Goal: Transaction & Acquisition: Obtain resource

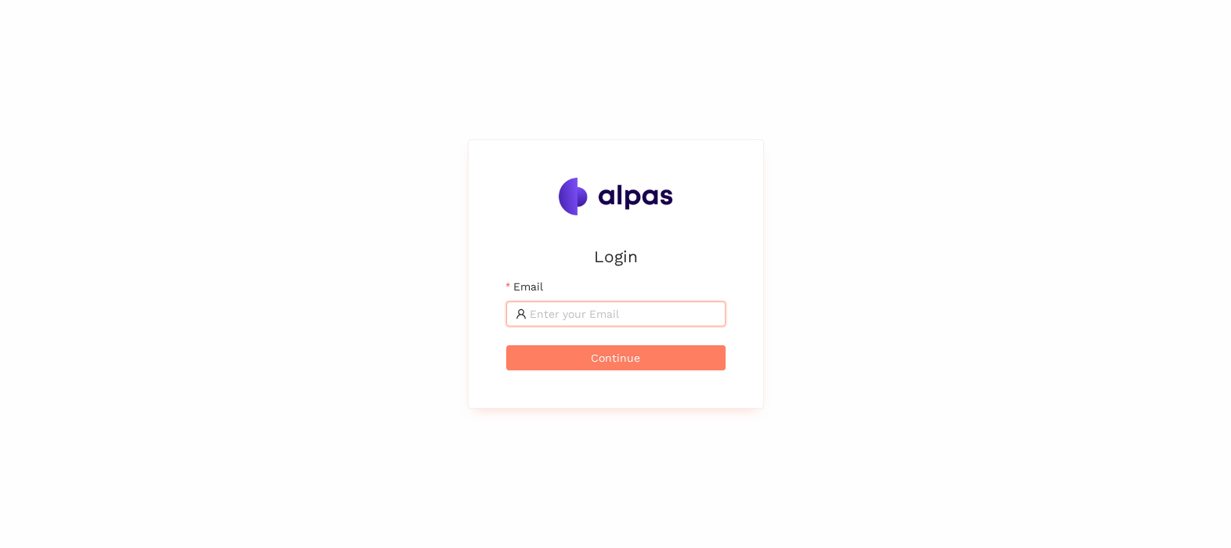
click at [595, 308] on input "Email" at bounding box center [623, 314] width 186 height 17
type input "T"
type input "tomas.martinek@brose.com"
click at [654, 351] on button "Continue" at bounding box center [615, 357] width 219 height 25
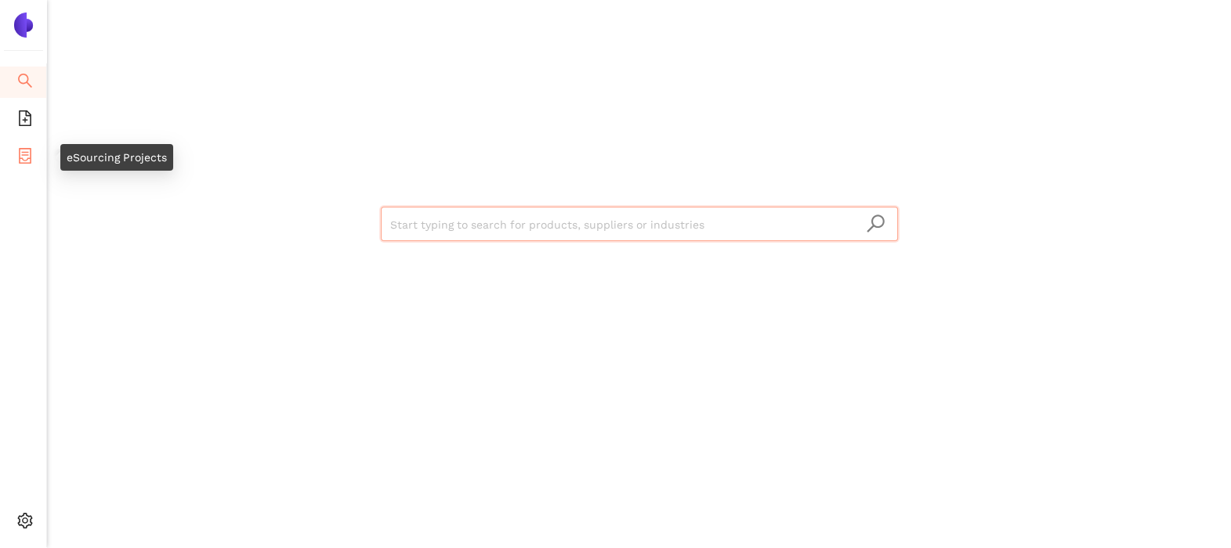
click at [37, 153] on li "eSourcing Projects" at bounding box center [23, 157] width 46 height 31
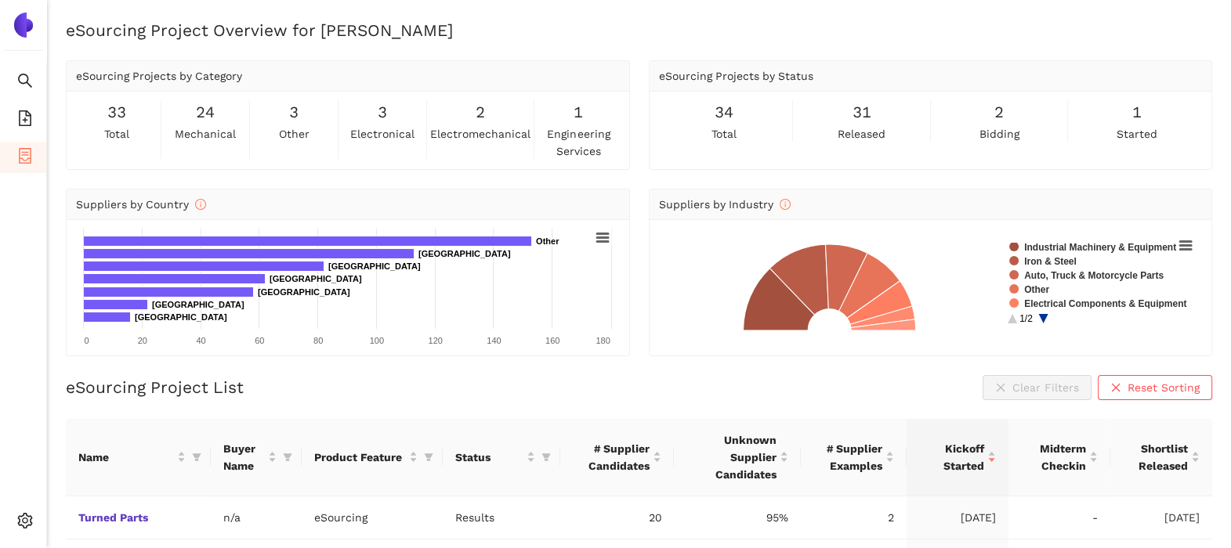
click at [1042, 317] on circle at bounding box center [1042, 318] width 24 height 24
click at [1011, 318] on circle at bounding box center [1012, 318] width 24 height 24
click at [600, 241] on icon at bounding box center [602, 237] width 11 height 8
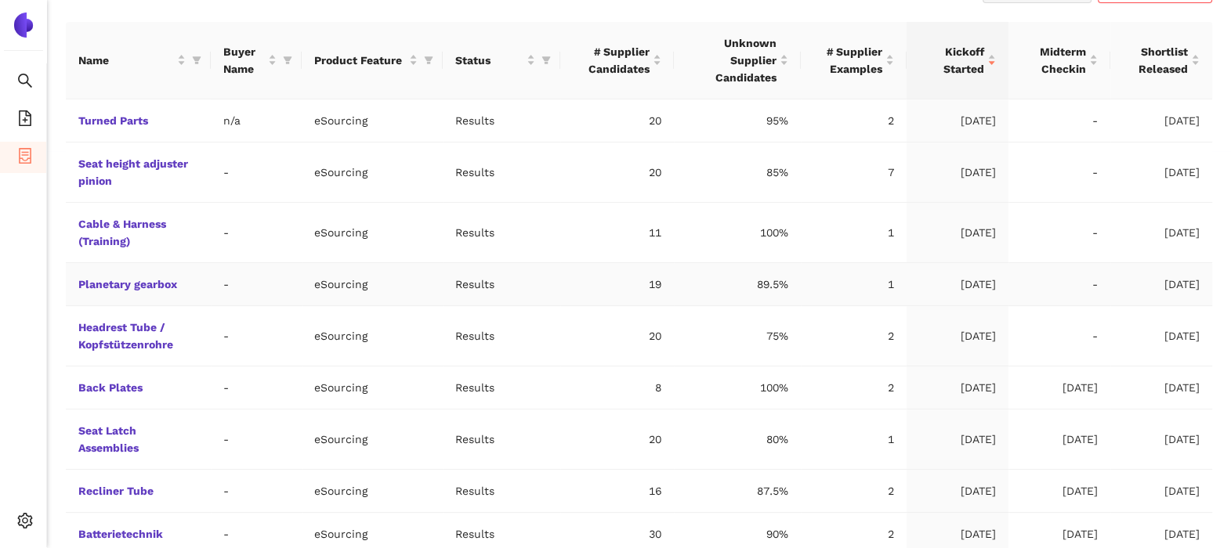
scroll to position [495, 0]
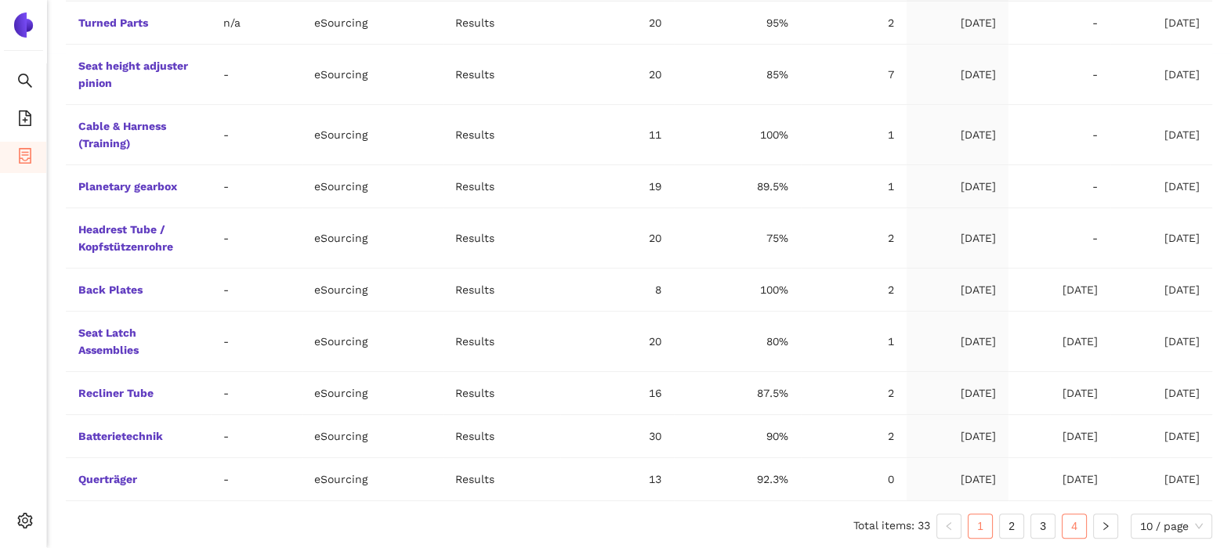
click at [1070, 526] on link "4" at bounding box center [1074, 527] width 24 height 24
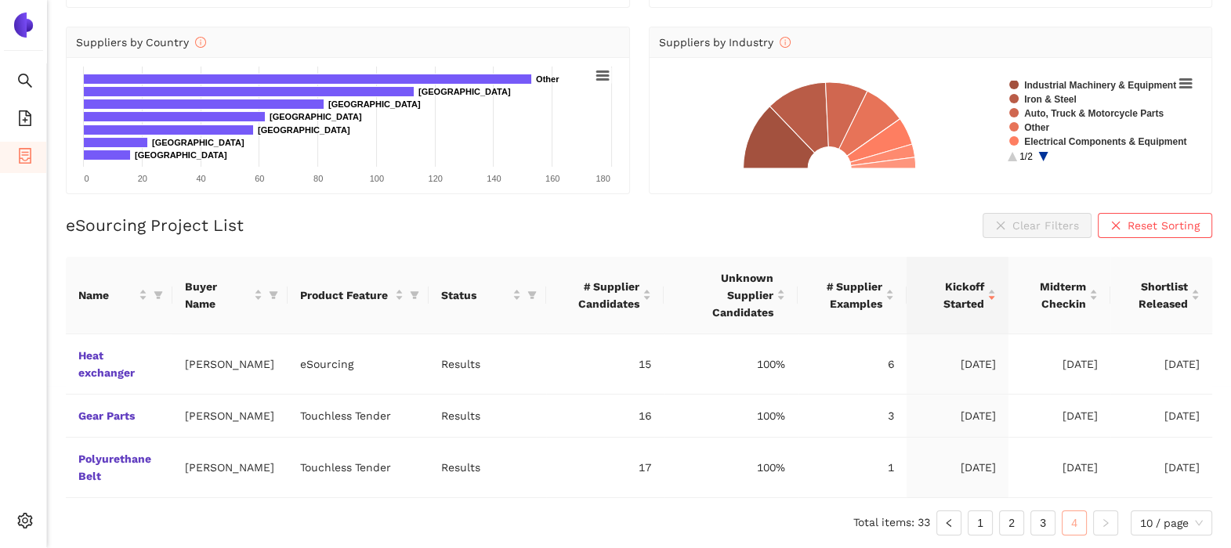
scroll to position [143, 0]
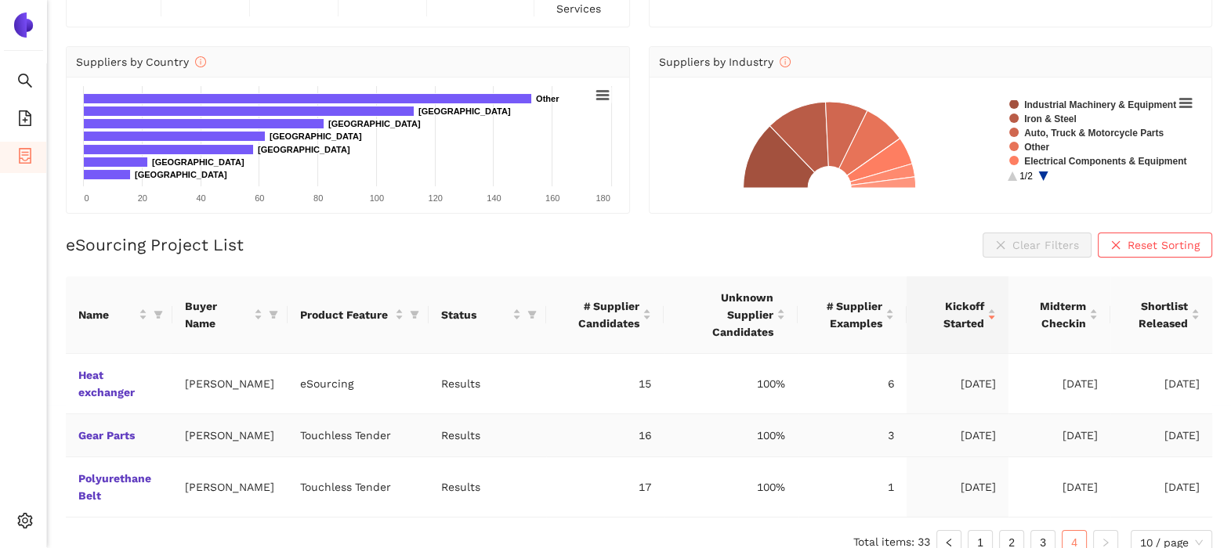
click at [0, 0] on link "Gear Parts" at bounding box center [0, 0] width 0 height 0
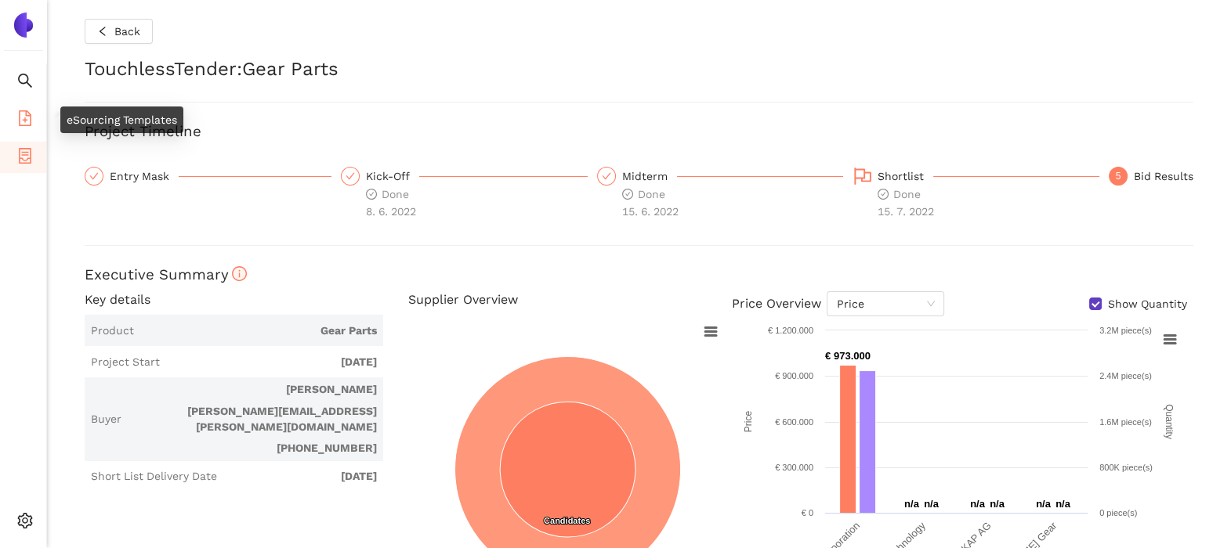
click at [29, 117] on icon "file-add" at bounding box center [25, 118] width 16 height 16
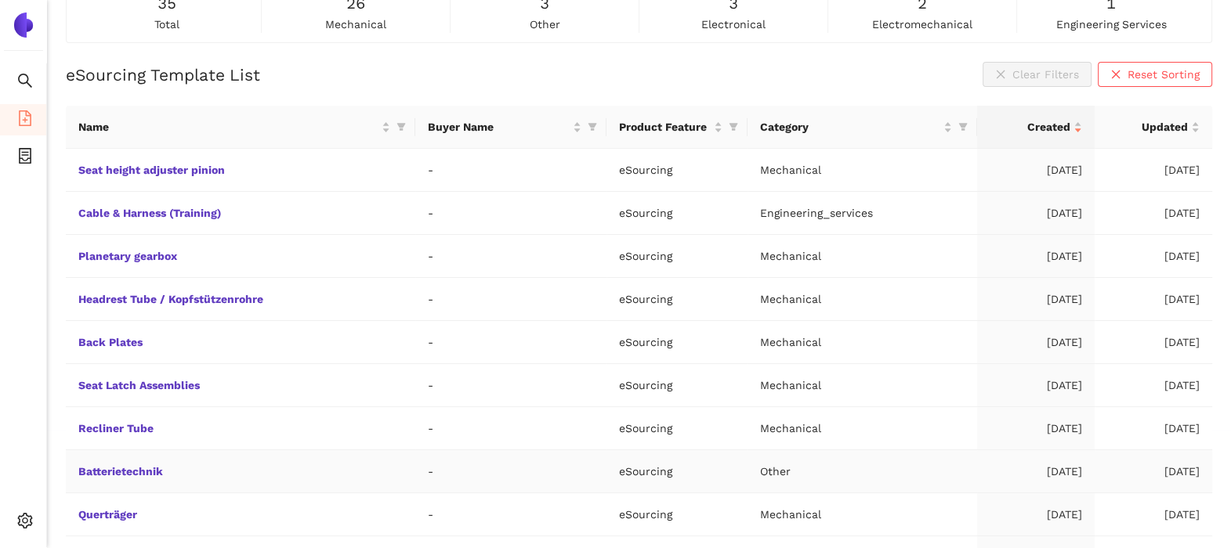
scroll to position [197, 0]
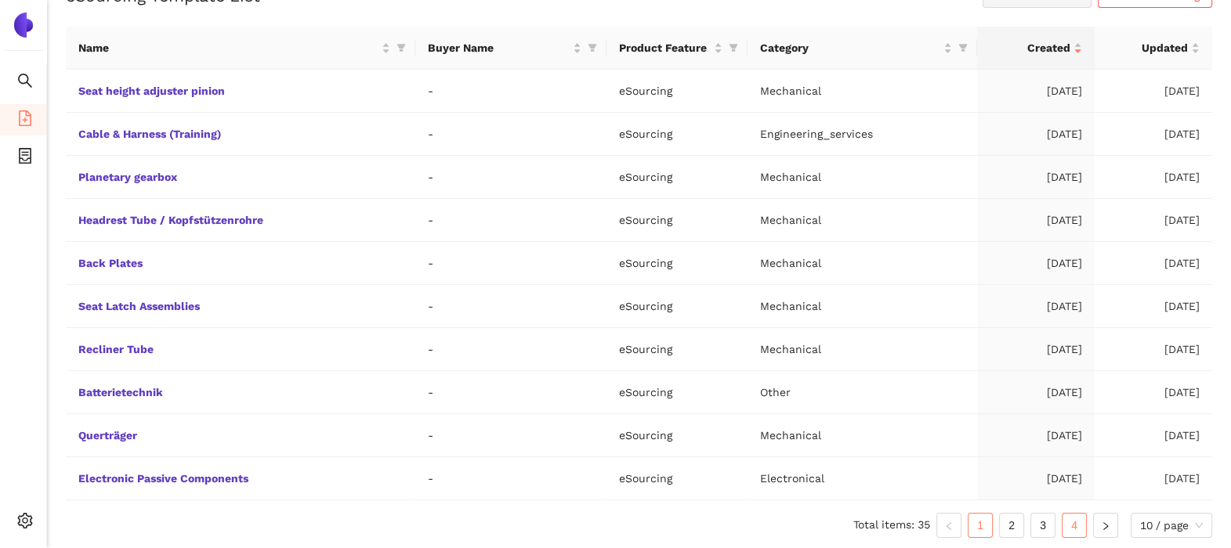
click at [1077, 521] on link "4" at bounding box center [1074, 526] width 24 height 24
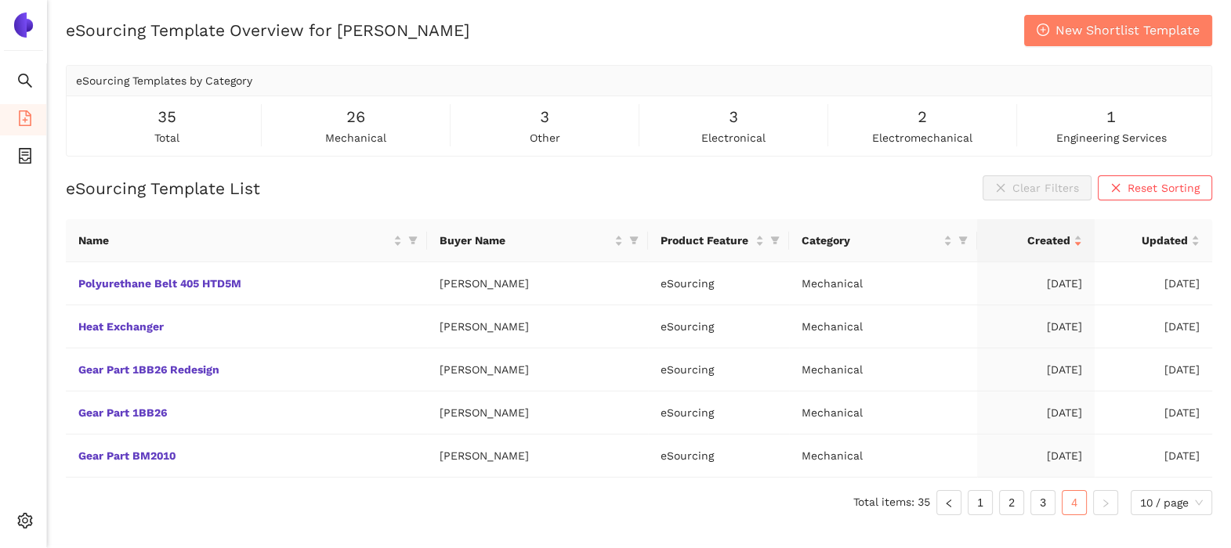
scroll to position [0, 0]
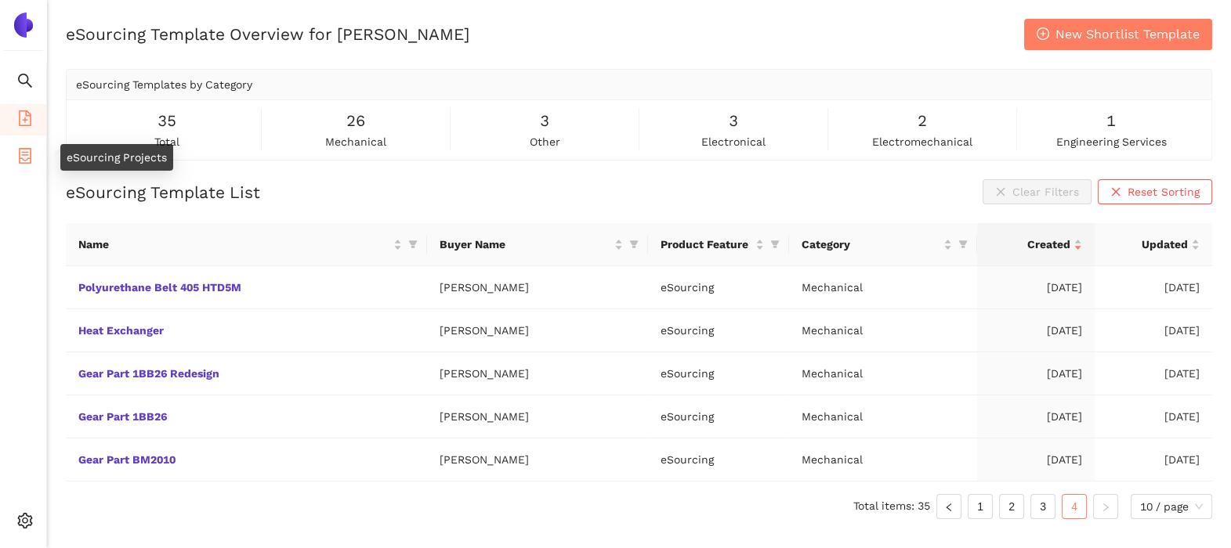
click at [20, 148] on icon "container" at bounding box center [25, 156] width 16 height 16
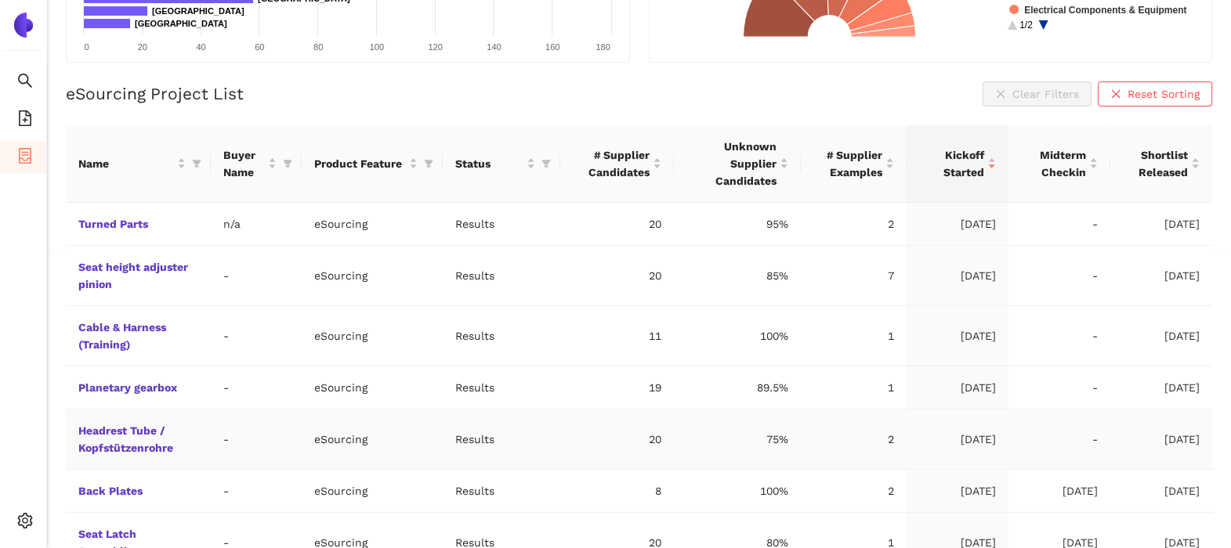
scroll to position [495, 0]
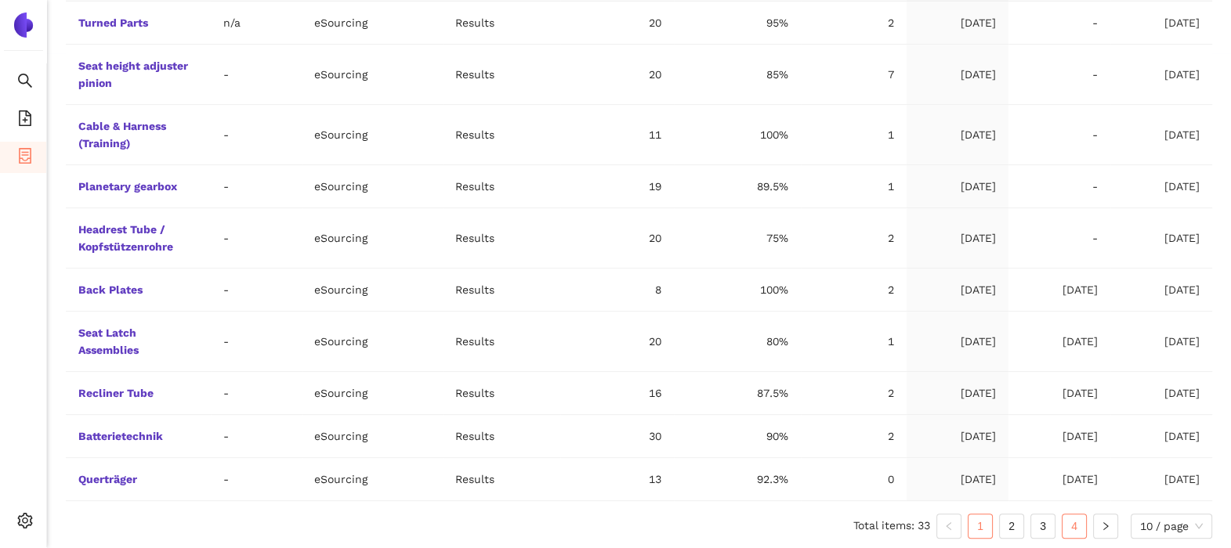
click at [1081, 516] on link "4" at bounding box center [1074, 527] width 24 height 24
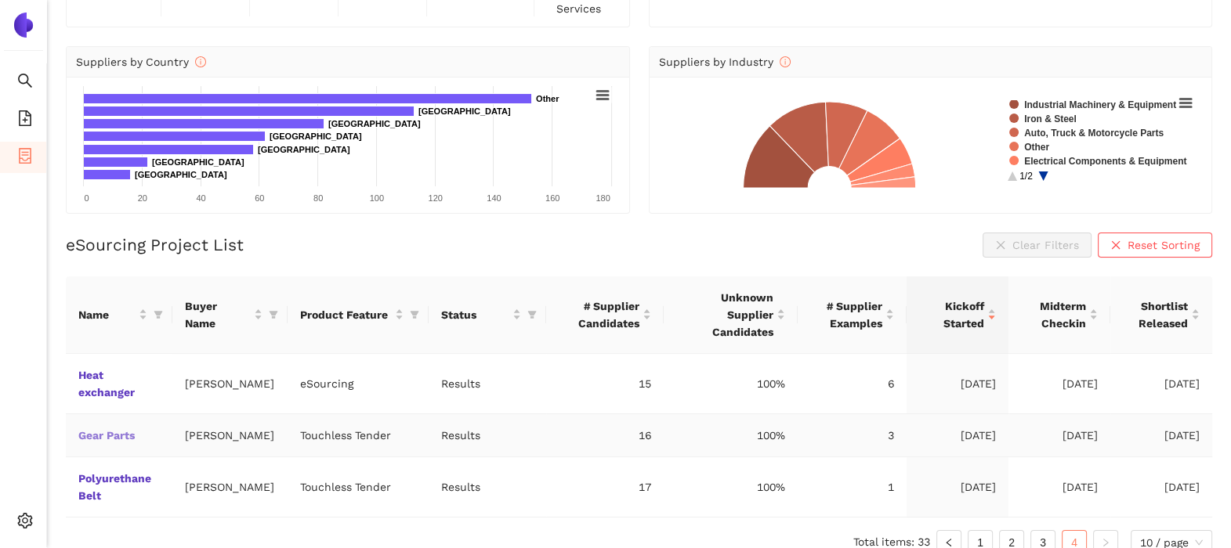
click at [0, 0] on link "Gear Parts" at bounding box center [0, 0] width 0 height 0
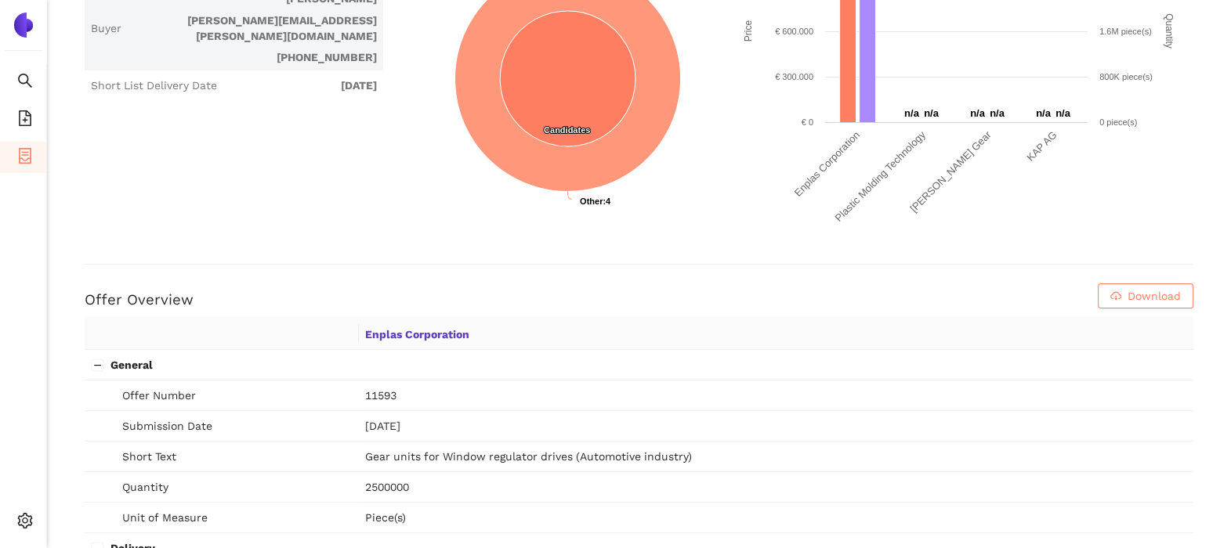
scroll to position [391, 0]
click at [1127, 288] on span "Download" at bounding box center [1153, 296] width 53 height 17
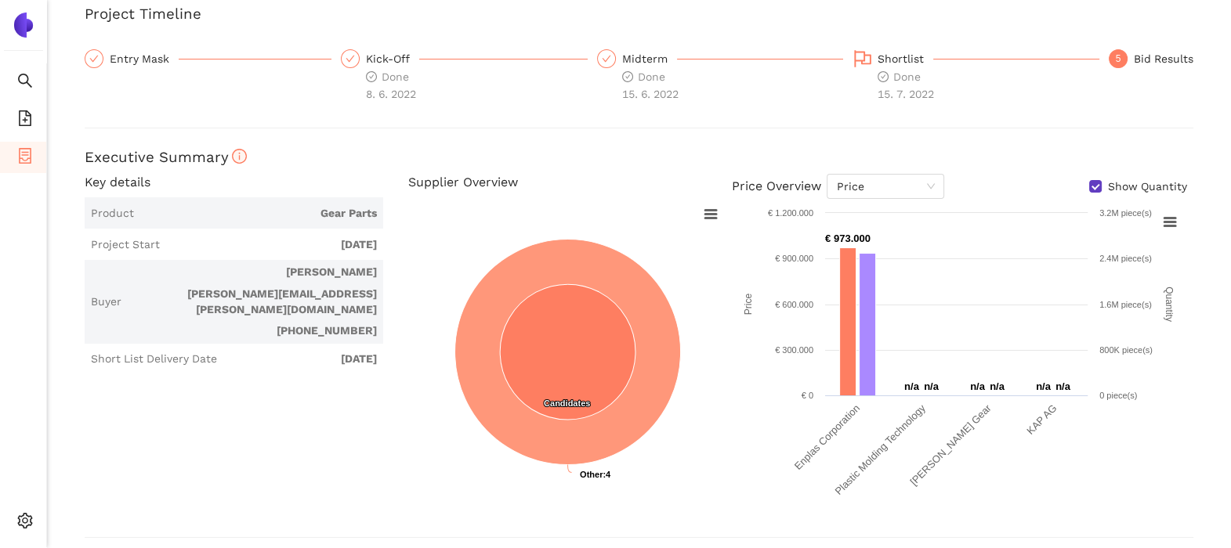
scroll to position [0, 0]
